Goal: Task Accomplishment & Management: Use online tool/utility

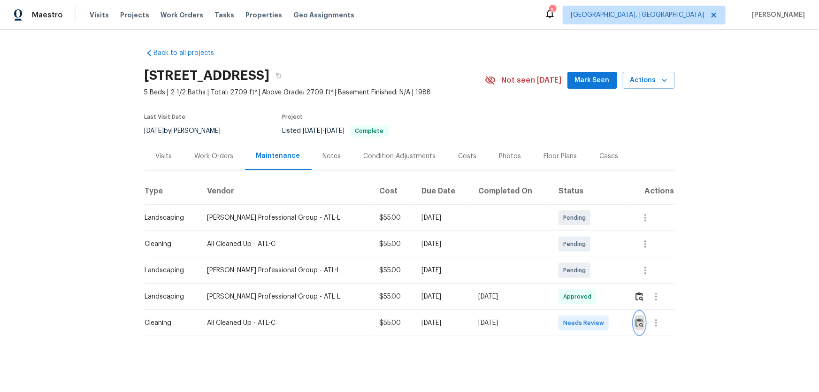
click at [635, 322] on img "button" at bounding box center [639, 322] width 8 height 9
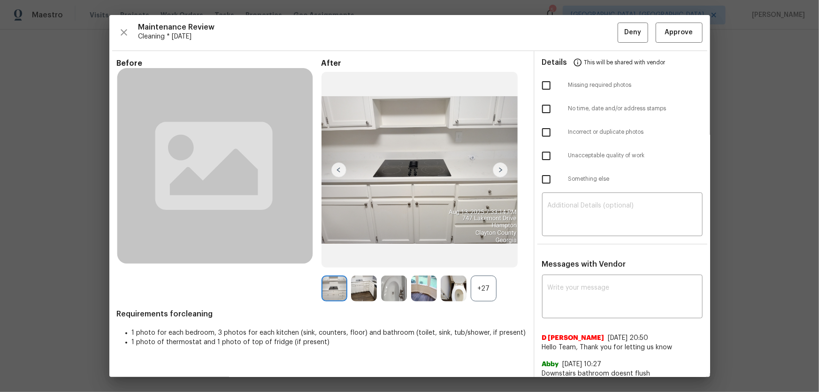
click at [488, 295] on div "+27" at bounding box center [484, 288] width 26 height 26
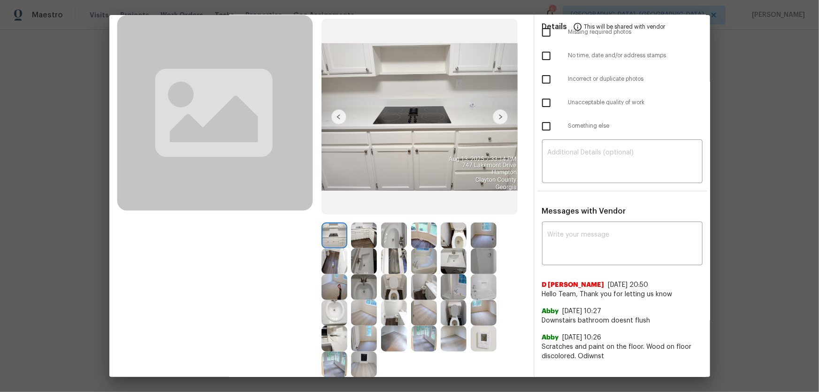
scroll to position [113, 0]
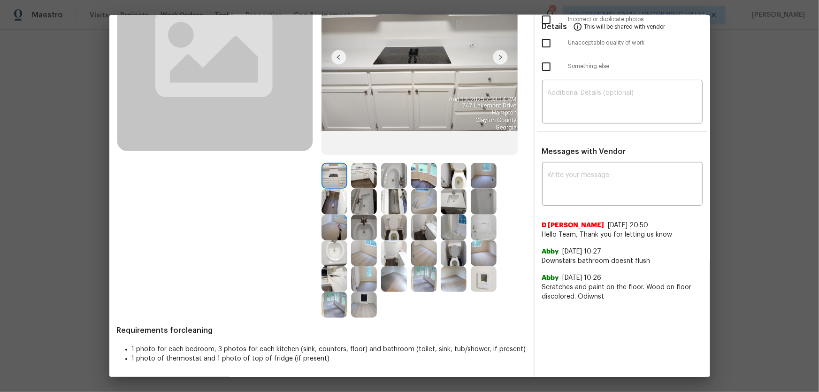
click at [398, 226] on img at bounding box center [394, 227] width 26 height 26
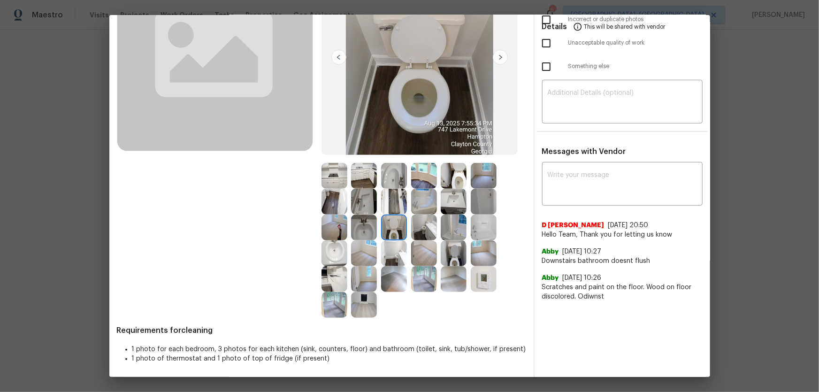
click at [390, 174] on img at bounding box center [394, 176] width 26 height 26
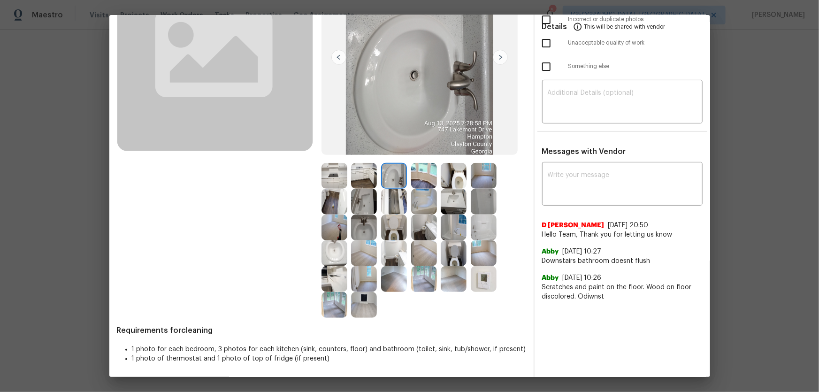
click at [397, 229] on img at bounding box center [394, 227] width 26 height 26
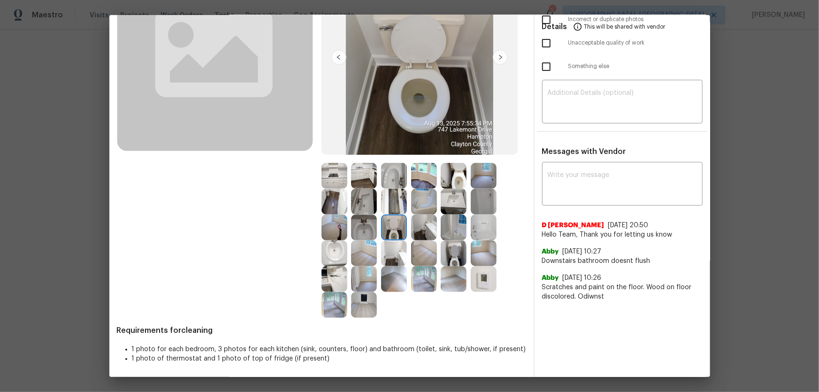
click at [456, 259] on img at bounding box center [454, 253] width 26 height 26
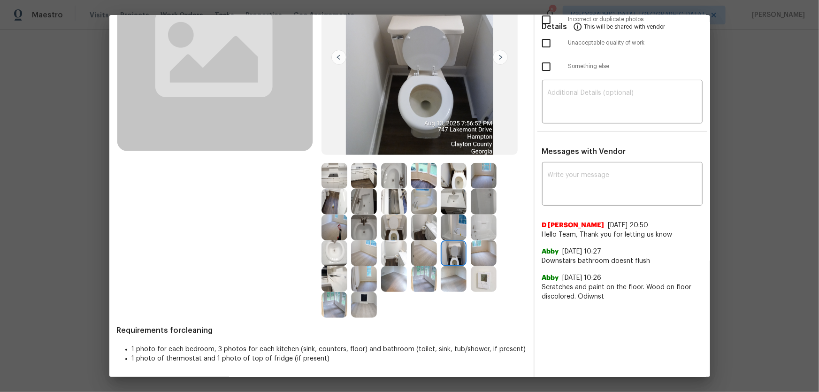
click at [459, 177] on img at bounding box center [454, 176] width 26 height 26
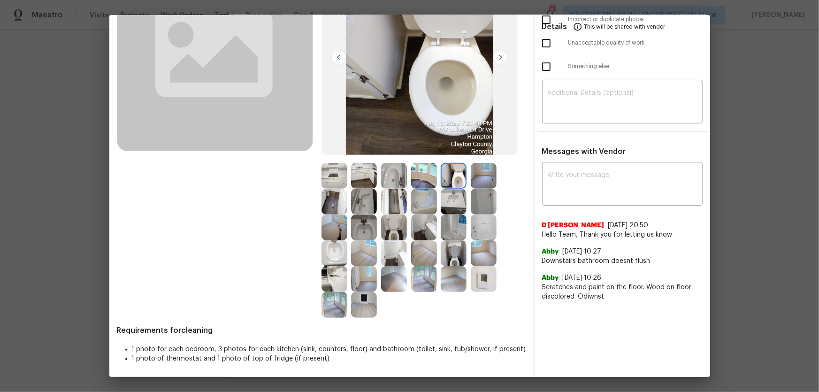
click at [449, 201] on img at bounding box center [454, 202] width 26 height 26
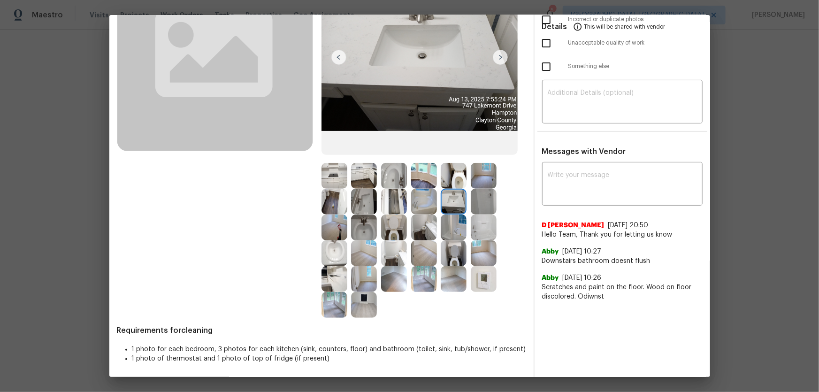
click at [366, 229] on img at bounding box center [364, 227] width 26 height 26
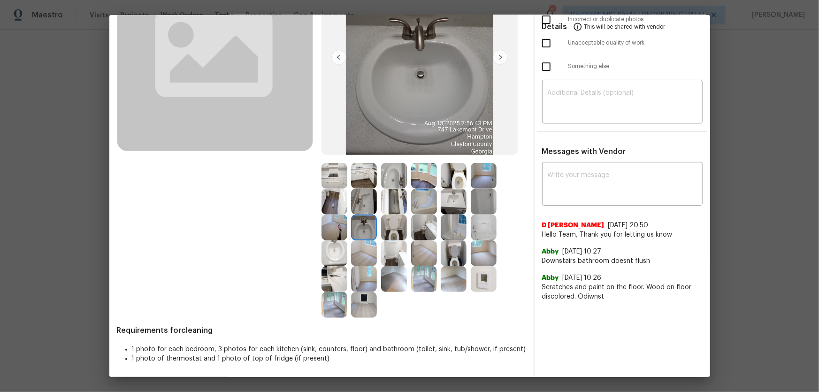
click at [331, 251] on img at bounding box center [334, 253] width 26 height 26
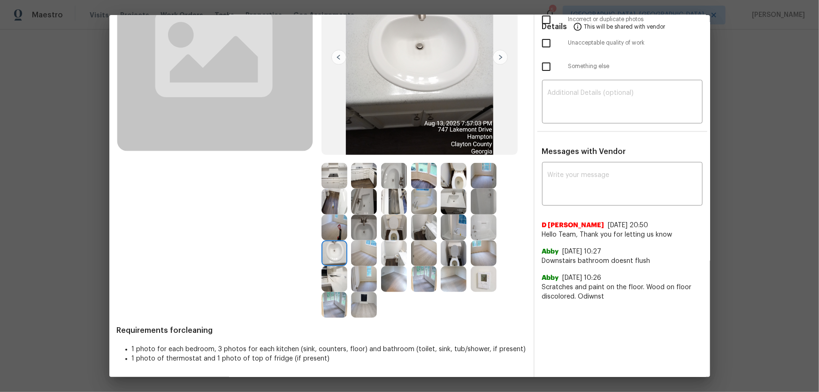
click at [360, 206] on img at bounding box center [364, 202] width 26 height 26
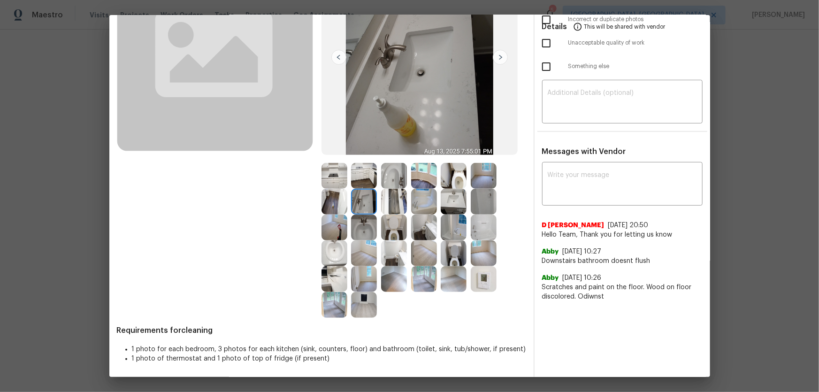
click at [418, 204] on img at bounding box center [424, 202] width 26 height 26
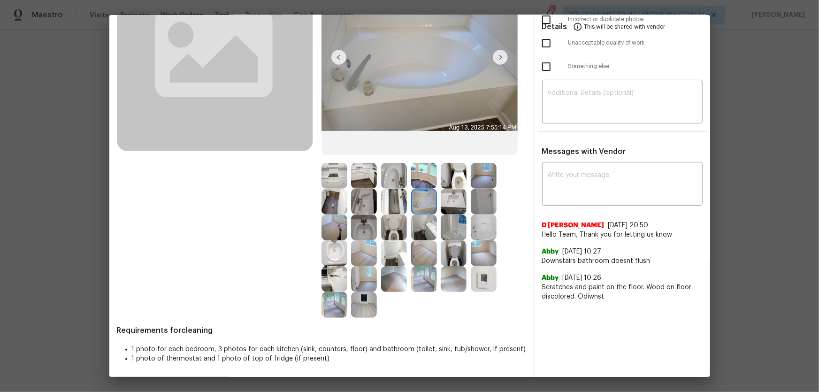
click at [488, 233] on img at bounding box center [484, 227] width 26 height 26
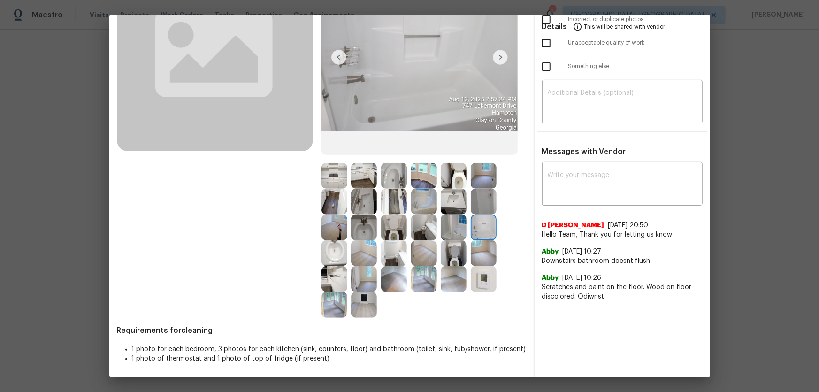
click at [487, 279] on img at bounding box center [484, 279] width 26 height 26
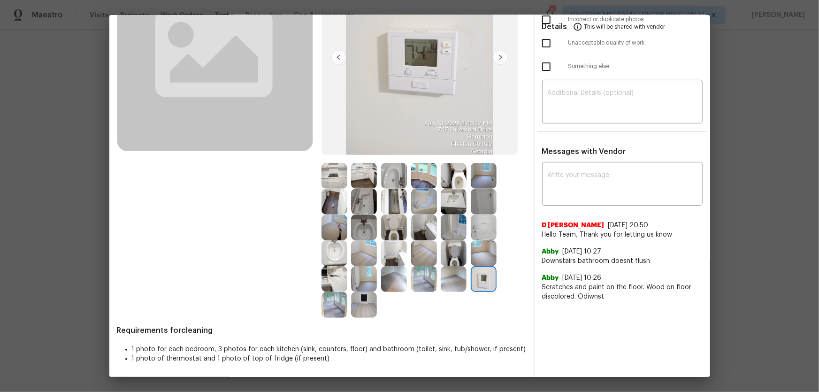
click at [362, 282] on img at bounding box center [364, 279] width 26 height 26
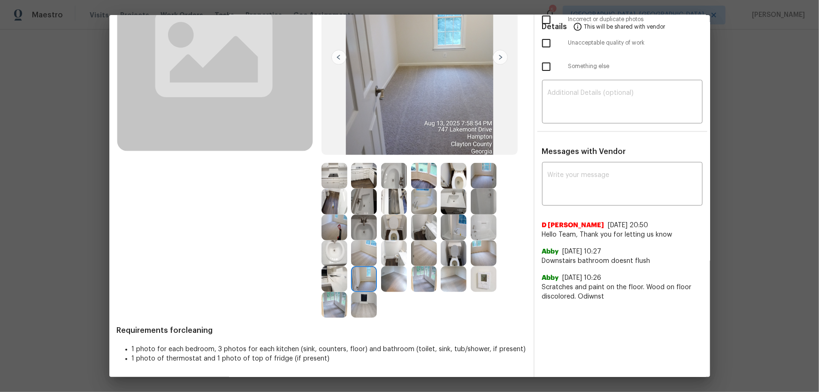
click at [392, 282] on img at bounding box center [394, 279] width 26 height 26
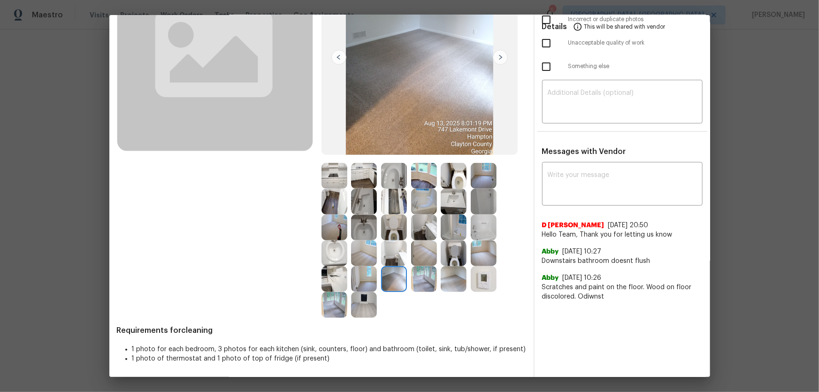
click at [415, 282] on img at bounding box center [424, 279] width 26 height 26
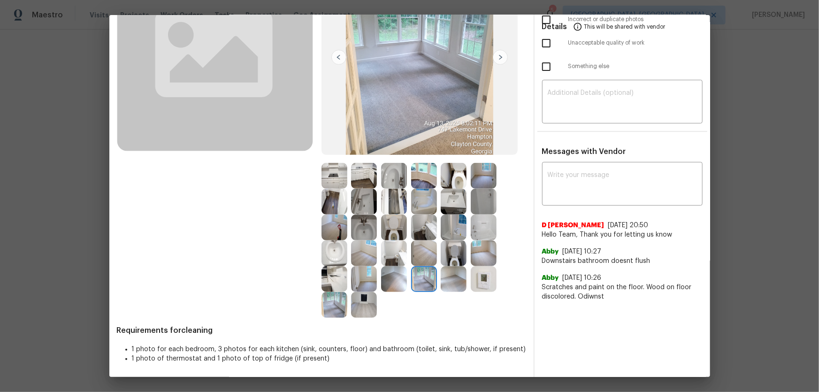
click at [452, 282] on img at bounding box center [454, 279] width 26 height 26
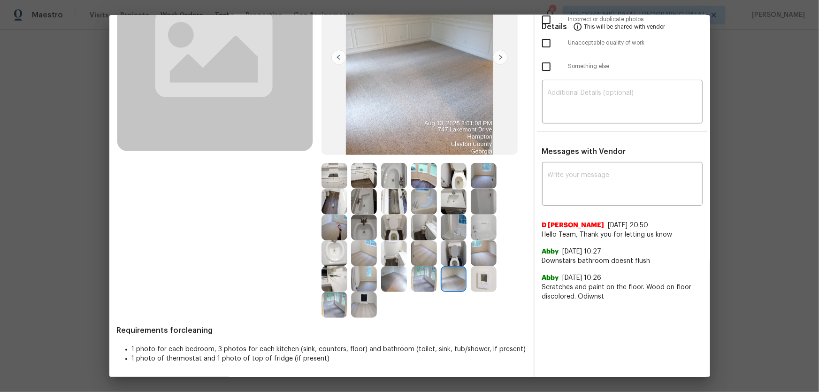
click at [423, 252] on img at bounding box center [424, 253] width 26 height 26
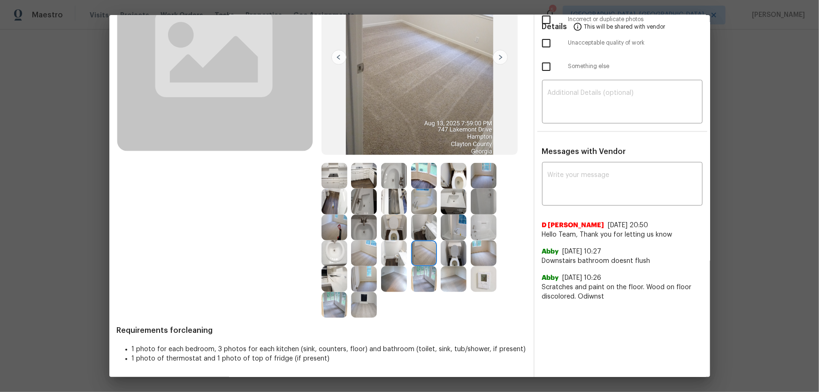
click at [415, 232] on img at bounding box center [424, 227] width 26 height 26
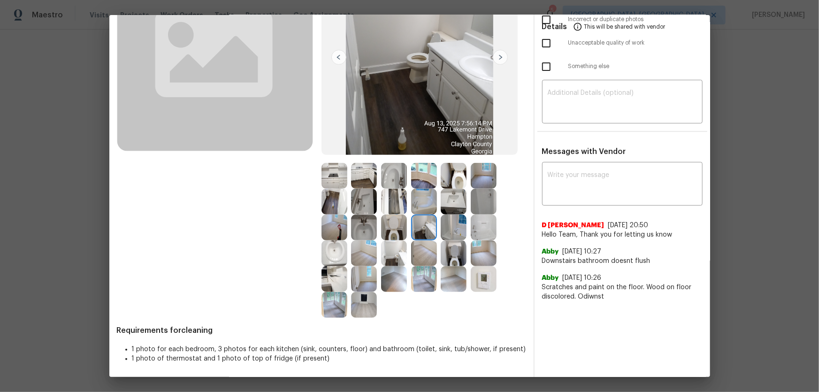
click at [400, 229] on img at bounding box center [394, 227] width 26 height 26
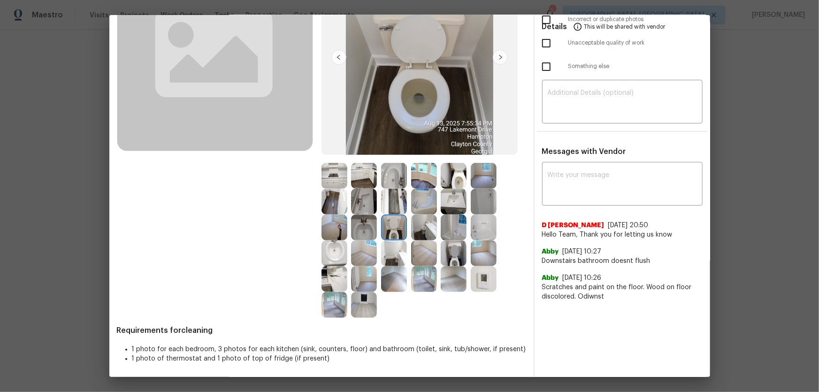
click at [392, 210] on img at bounding box center [394, 202] width 26 height 26
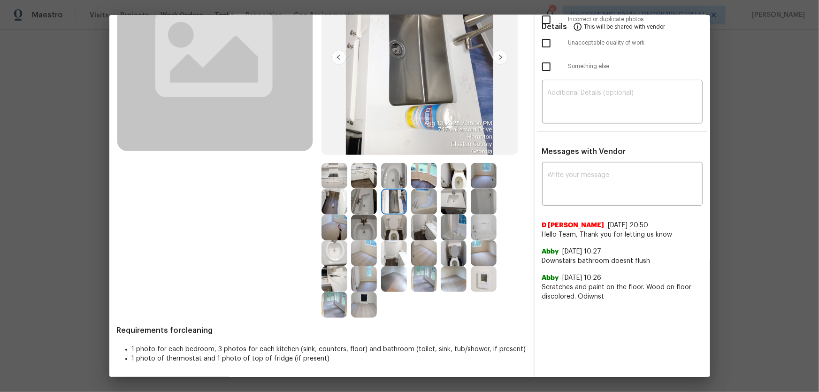
click at [369, 200] on img at bounding box center [364, 202] width 26 height 26
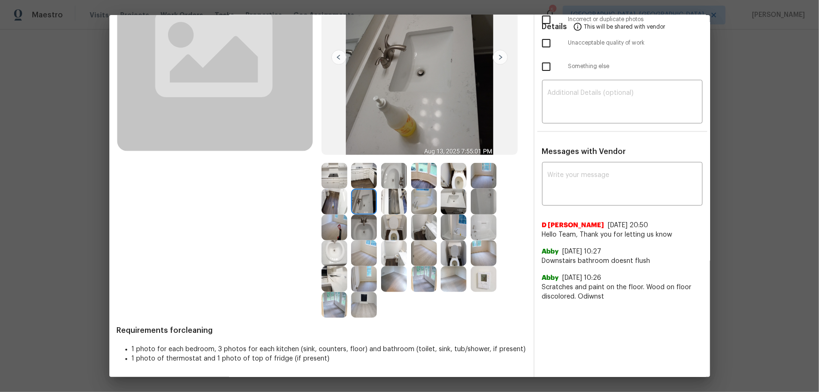
click at [334, 201] on img at bounding box center [334, 202] width 26 height 26
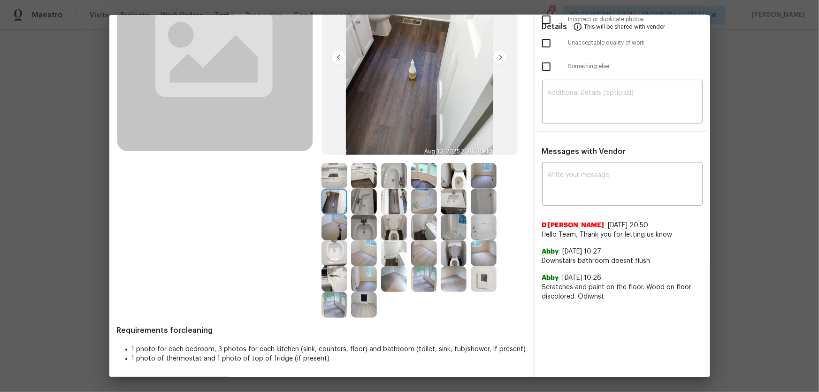
click at [331, 183] on img at bounding box center [334, 176] width 26 height 26
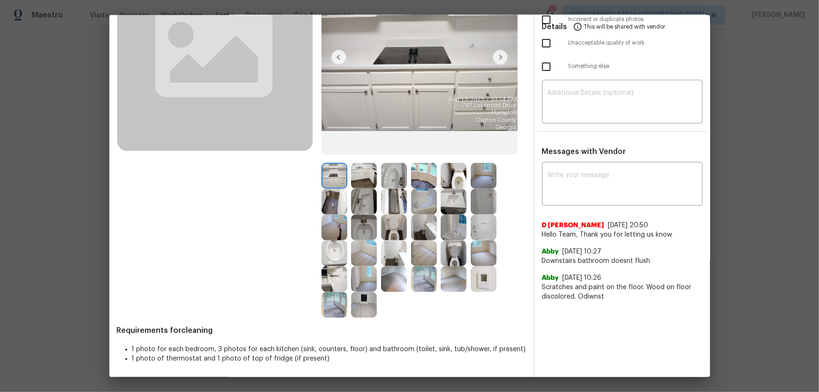
click at [359, 176] on img at bounding box center [364, 176] width 26 height 26
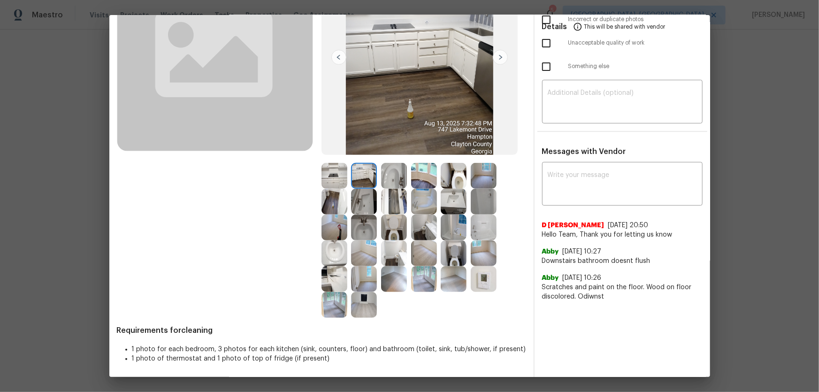
click at [385, 180] on img at bounding box center [394, 176] width 26 height 26
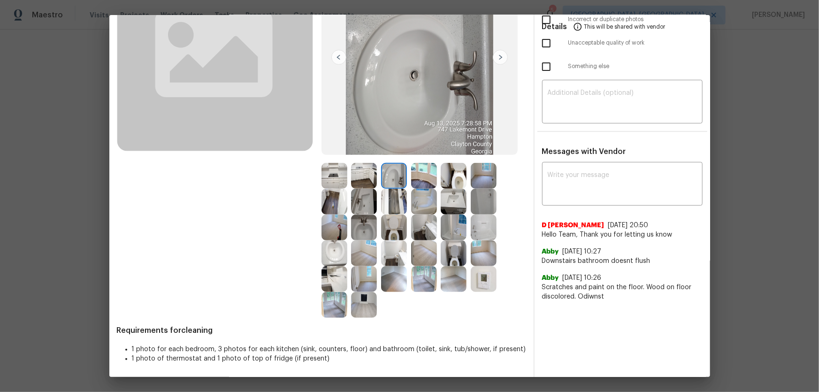
click at [421, 178] on img at bounding box center [424, 176] width 26 height 26
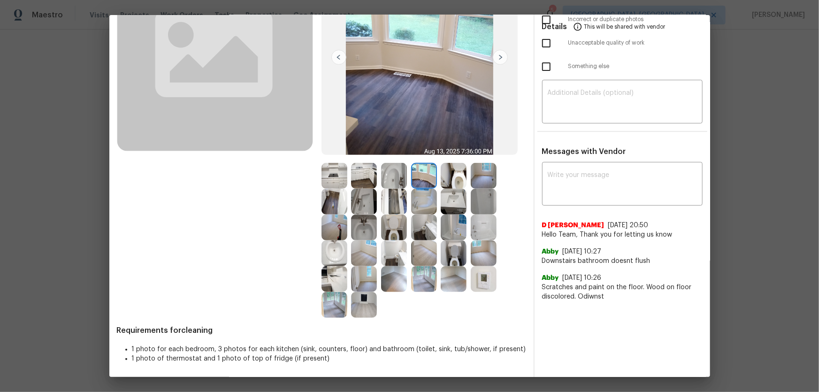
click at [458, 178] on img at bounding box center [454, 176] width 26 height 26
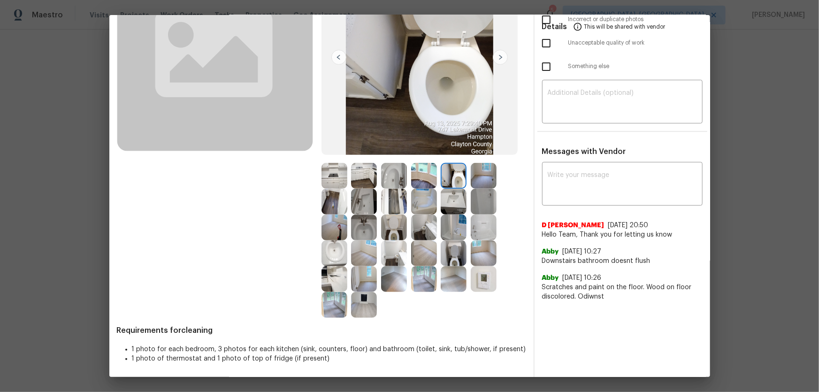
click at [471, 178] on img at bounding box center [484, 176] width 26 height 26
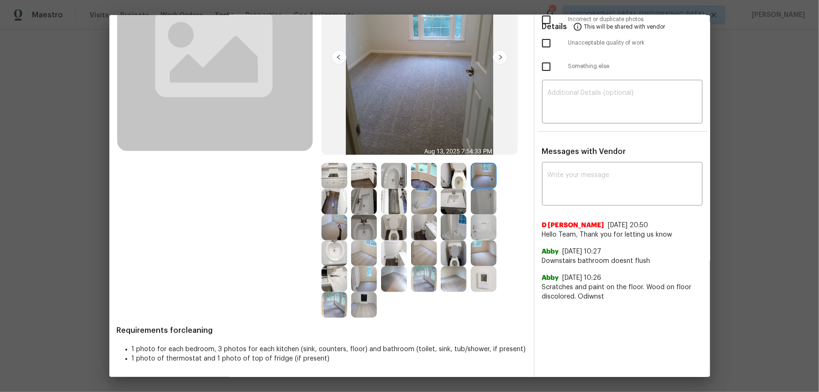
click at [472, 209] on img at bounding box center [484, 202] width 26 height 26
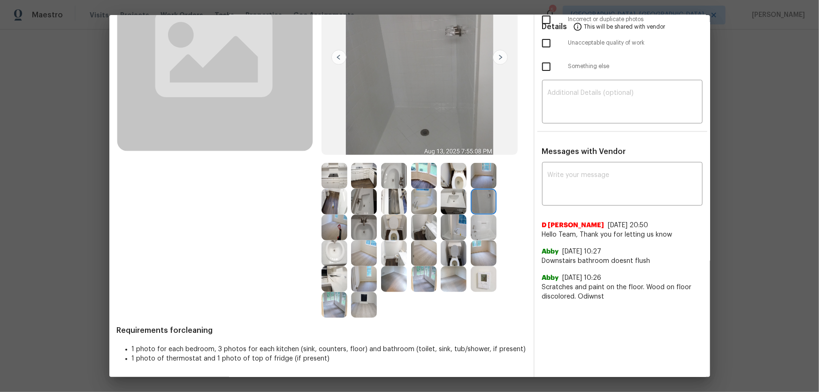
click at [358, 298] on img at bounding box center [364, 305] width 26 height 26
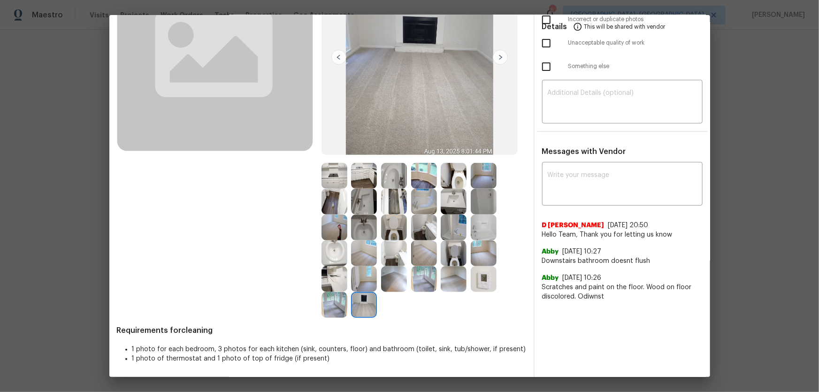
click at [326, 304] on img at bounding box center [334, 305] width 26 height 26
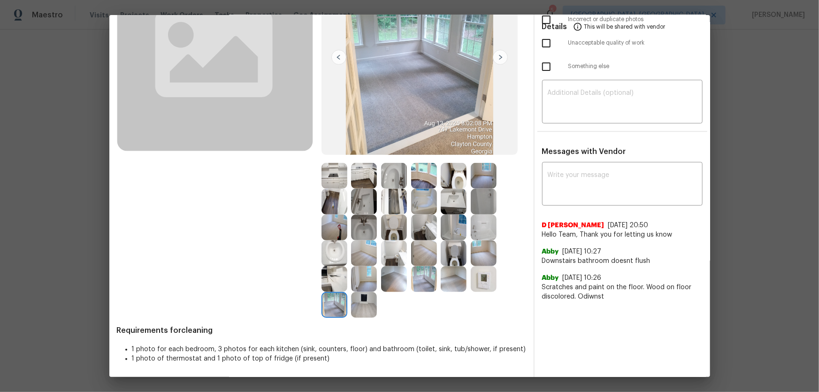
click at [326, 277] on img at bounding box center [334, 279] width 26 height 26
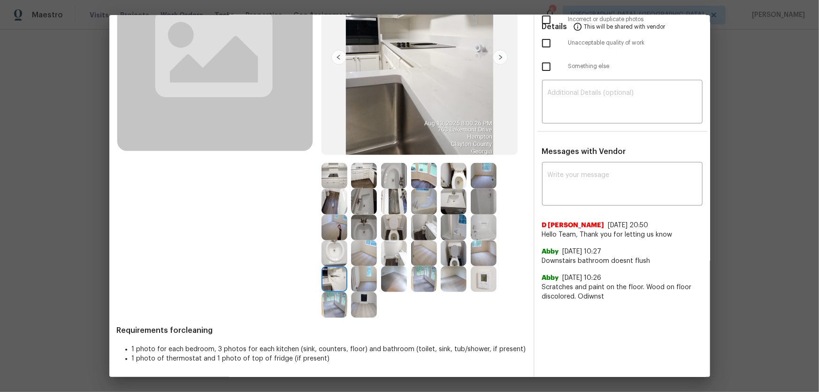
click at [484, 285] on img at bounding box center [484, 279] width 26 height 26
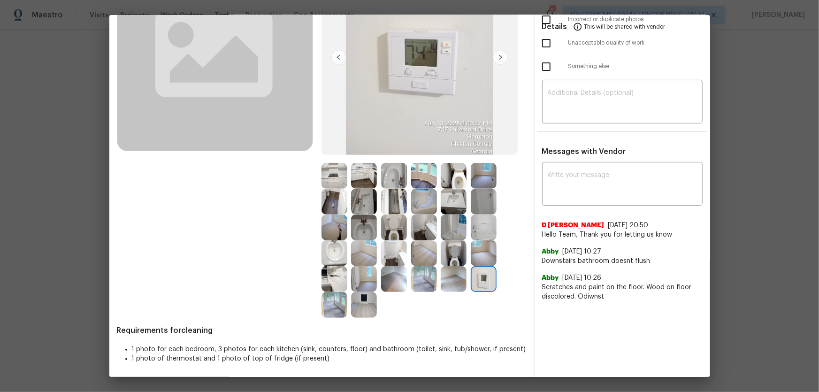
scroll to position [0, 0]
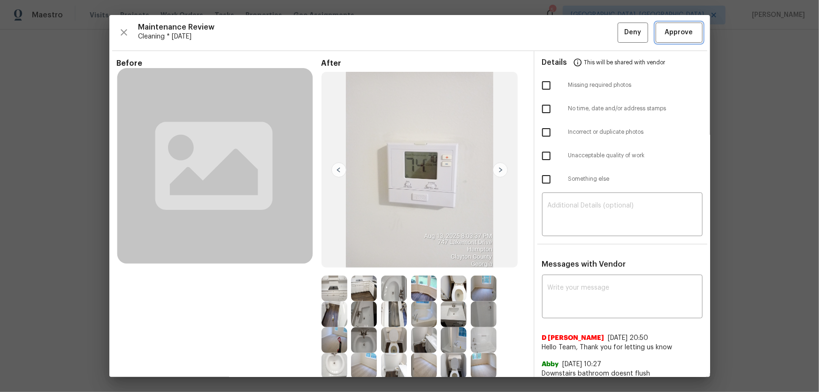
click at [667, 27] on span "Approve" at bounding box center [679, 33] width 28 height 12
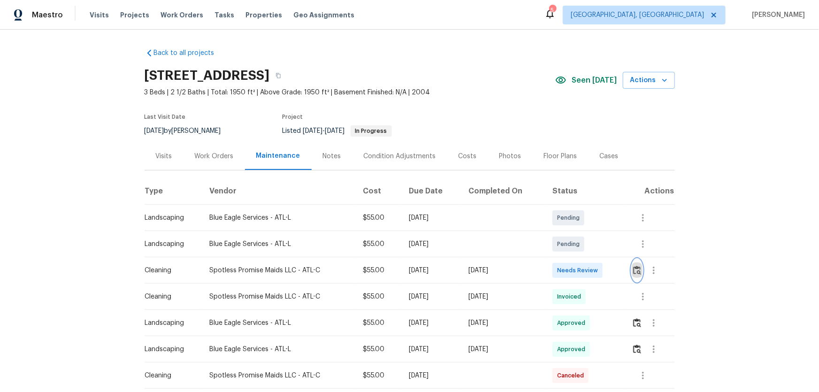
click at [582, 259] on button "button" at bounding box center [637, 270] width 11 height 23
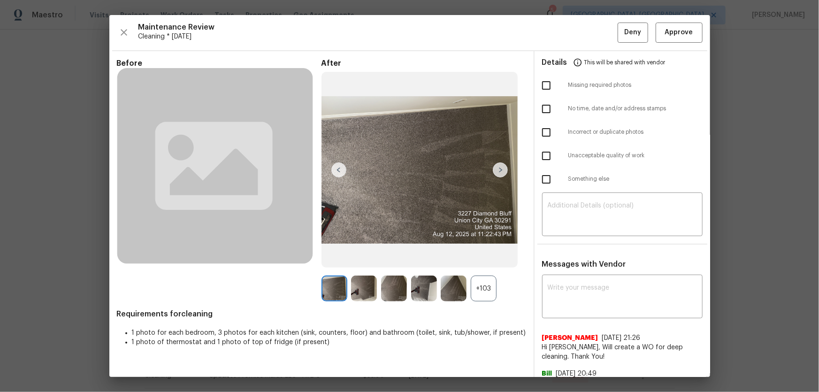
click at [490, 259] on div "+103" at bounding box center [484, 288] width 26 height 26
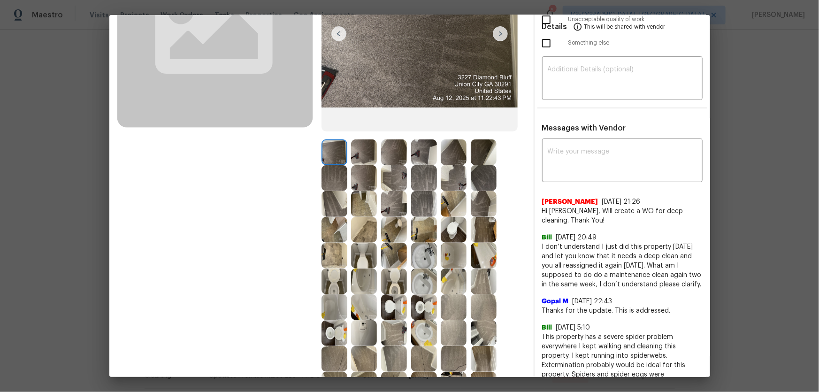
scroll to position [213, 0]
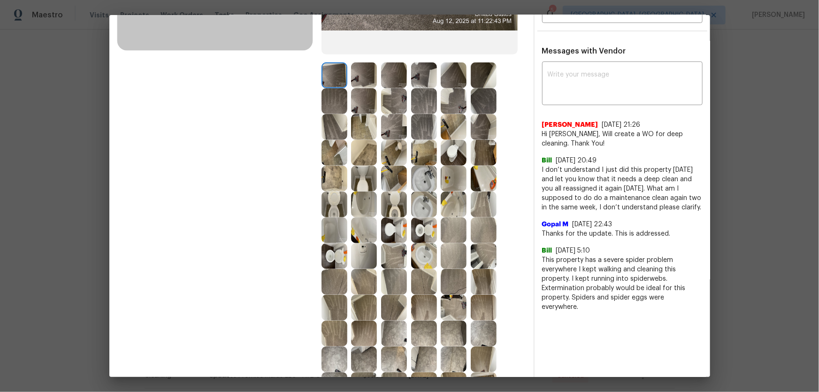
click at [335, 200] on img at bounding box center [334, 204] width 26 height 26
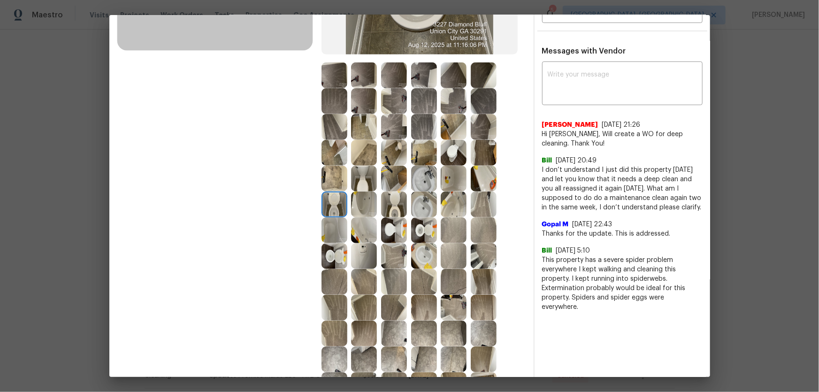
click at [387, 206] on img at bounding box center [394, 204] width 26 height 26
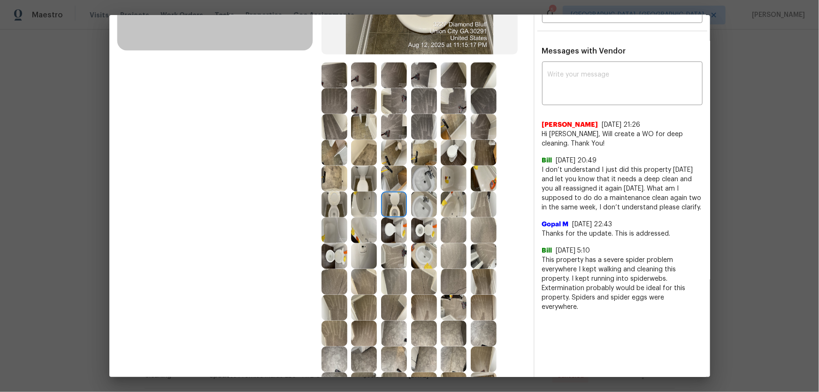
click at [338, 246] on img at bounding box center [334, 256] width 26 height 26
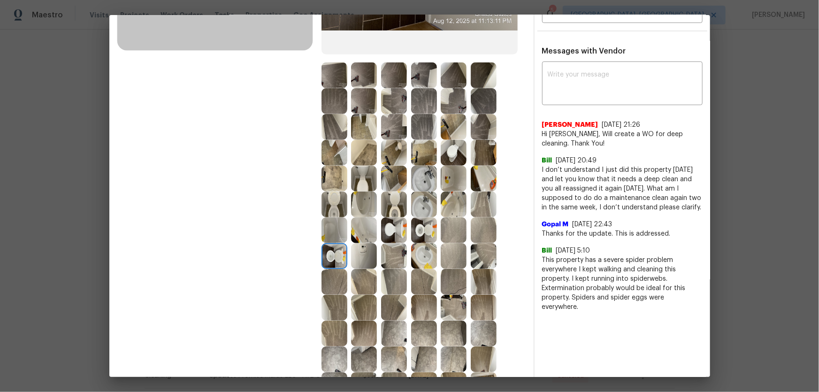
click at [417, 200] on img at bounding box center [424, 204] width 26 height 26
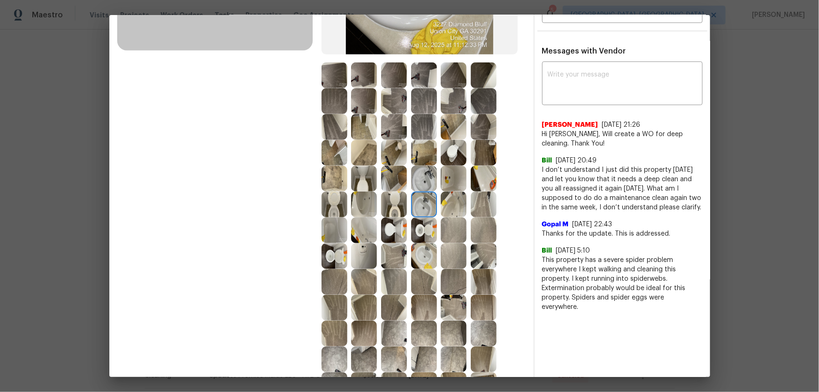
click at [425, 250] on img at bounding box center [424, 256] width 26 height 26
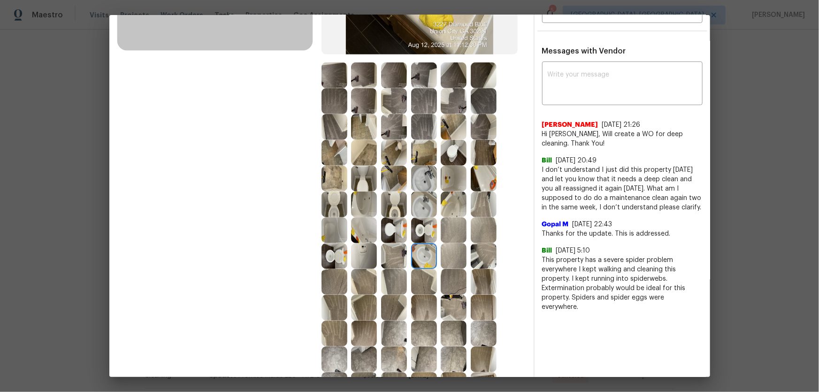
click at [412, 181] on img at bounding box center [424, 179] width 26 height 26
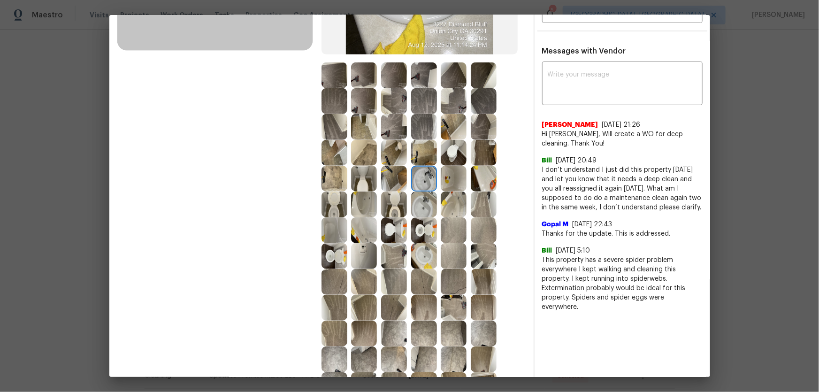
click at [449, 182] on img at bounding box center [454, 179] width 26 height 26
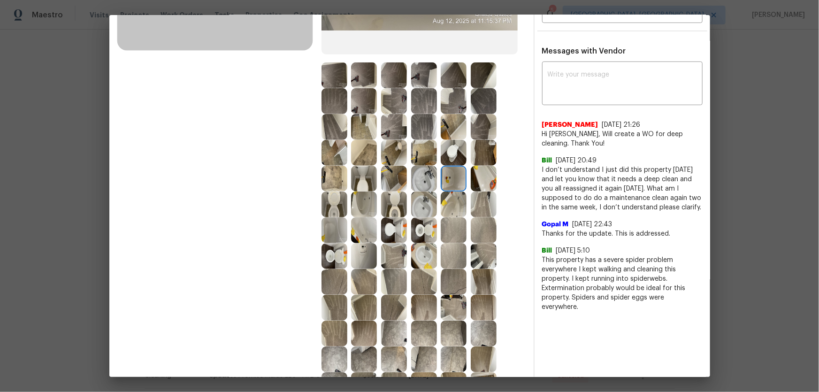
click at [456, 208] on img at bounding box center [454, 204] width 26 height 26
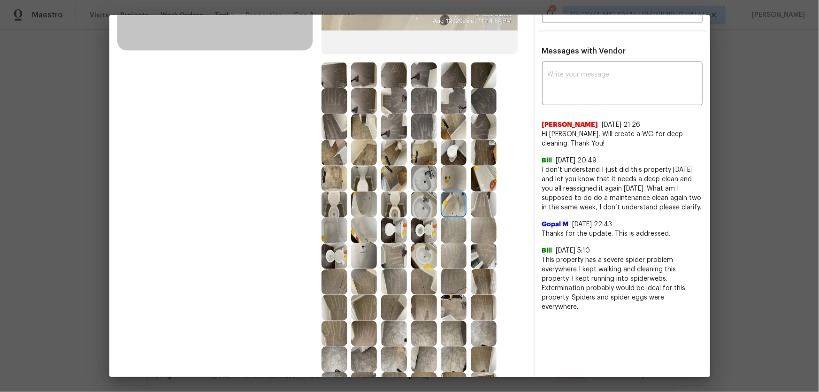
click at [367, 251] on img at bounding box center [364, 256] width 26 height 26
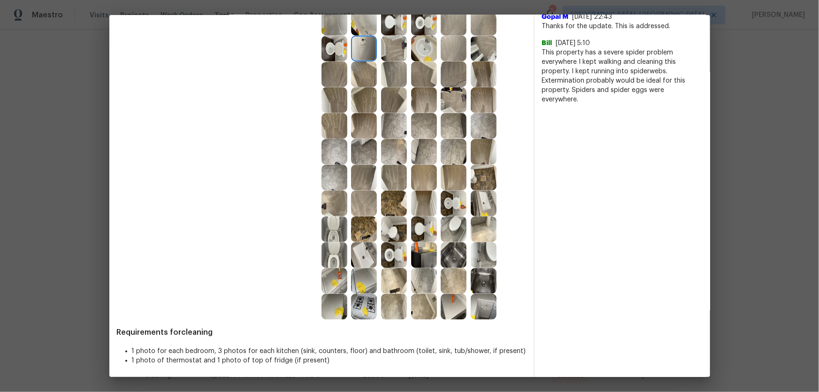
scroll to position [422, 0]
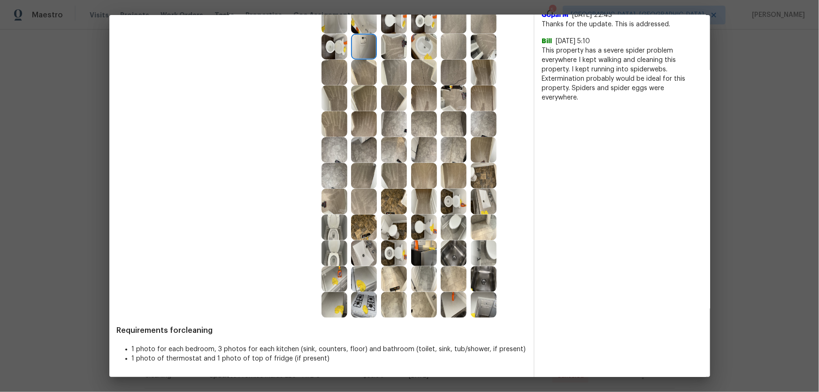
click at [365, 256] on img at bounding box center [364, 253] width 26 height 26
click at [366, 259] on img at bounding box center [364, 279] width 26 height 26
click at [342, 259] on img at bounding box center [334, 279] width 26 height 26
click at [338, 259] on img at bounding box center [334, 305] width 26 height 26
click at [352, 259] on img at bounding box center [364, 305] width 26 height 26
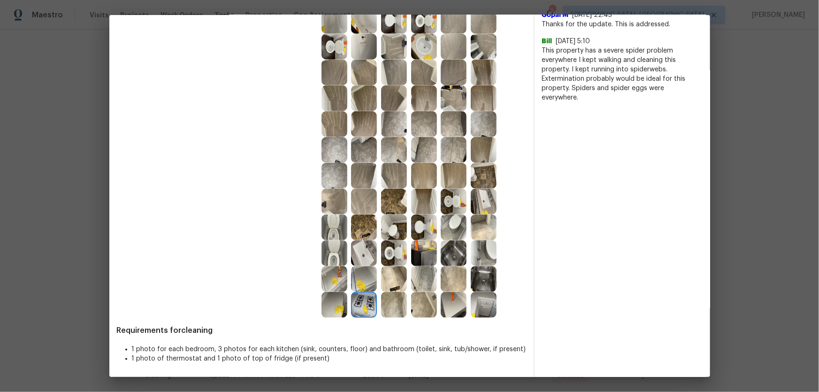
click at [449, 258] on img at bounding box center [454, 253] width 26 height 26
click at [483, 259] on img at bounding box center [484, 279] width 26 height 26
click at [480, 259] on img at bounding box center [484, 305] width 26 height 26
click at [449, 259] on img at bounding box center [454, 305] width 26 height 26
click at [424, 259] on img at bounding box center [424, 305] width 26 height 26
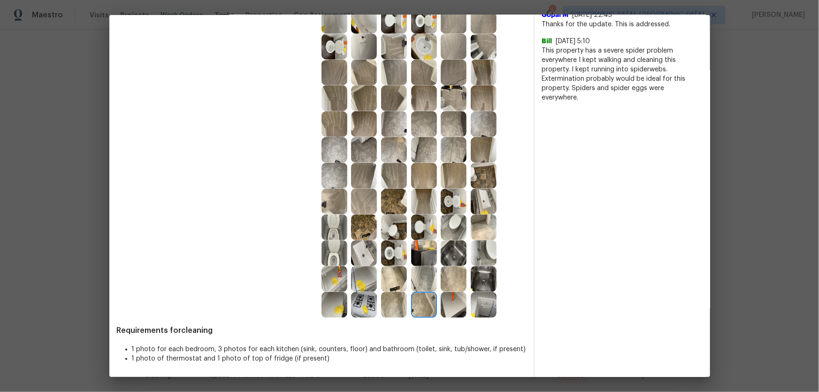
scroll to position [380, 0]
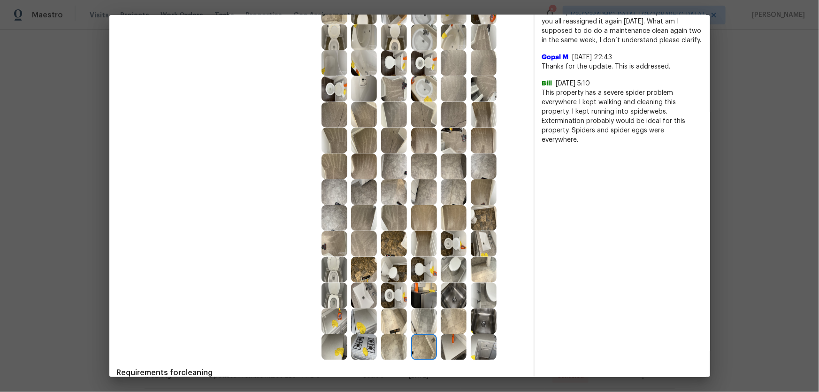
click at [398, 195] on img at bounding box center [394, 192] width 26 height 26
click at [361, 147] on img at bounding box center [364, 141] width 26 height 26
click at [431, 137] on img at bounding box center [424, 141] width 26 height 26
click at [482, 145] on img at bounding box center [484, 141] width 26 height 26
click at [478, 120] on img at bounding box center [484, 115] width 26 height 26
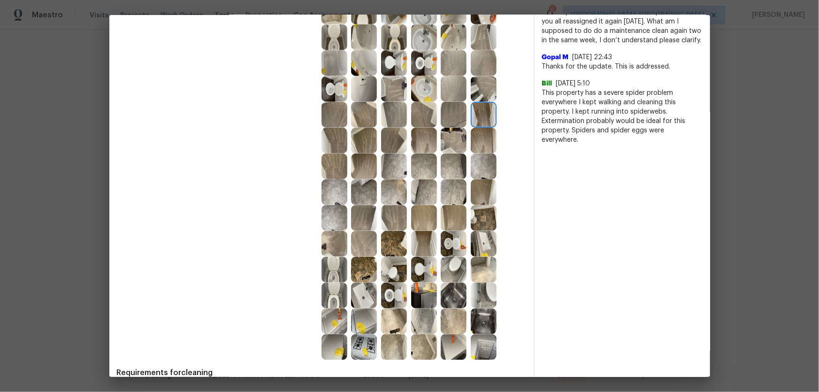
click at [442, 119] on img at bounding box center [454, 115] width 26 height 26
click at [411, 109] on img at bounding box center [424, 115] width 26 height 26
click at [416, 82] on img at bounding box center [424, 89] width 26 height 26
click at [386, 86] on img at bounding box center [394, 89] width 26 height 26
click at [352, 88] on img at bounding box center [364, 89] width 26 height 26
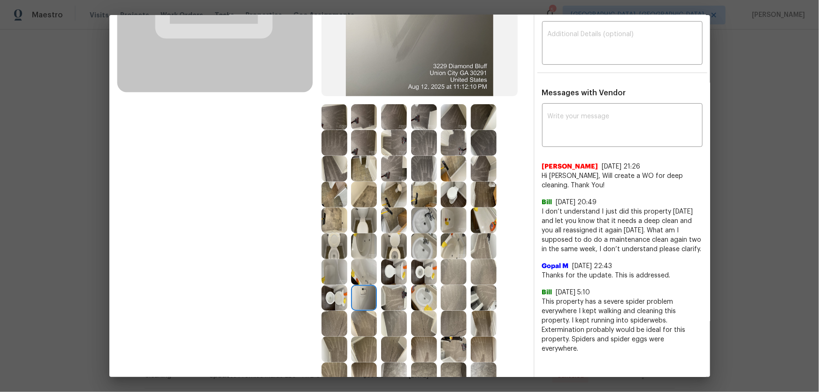
scroll to position [167, 0]
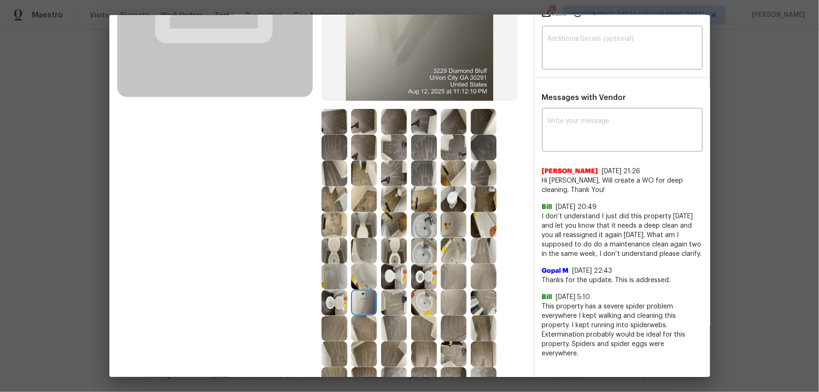
click at [419, 251] on img at bounding box center [424, 251] width 26 height 26
